Goal: Task Accomplishment & Management: Manage account settings

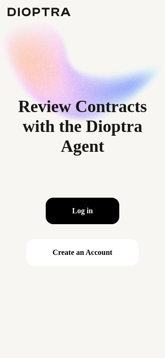
click at [76, 218] on button "Log in" at bounding box center [83, 211] width 74 height 26
click at [73, 229] on div "Log in Create an Account" at bounding box center [82, 231] width 113 height 83
click at [78, 221] on button "Log in" at bounding box center [83, 211] width 74 height 26
